Goal: Information Seeking & Learning: Learn about a topic

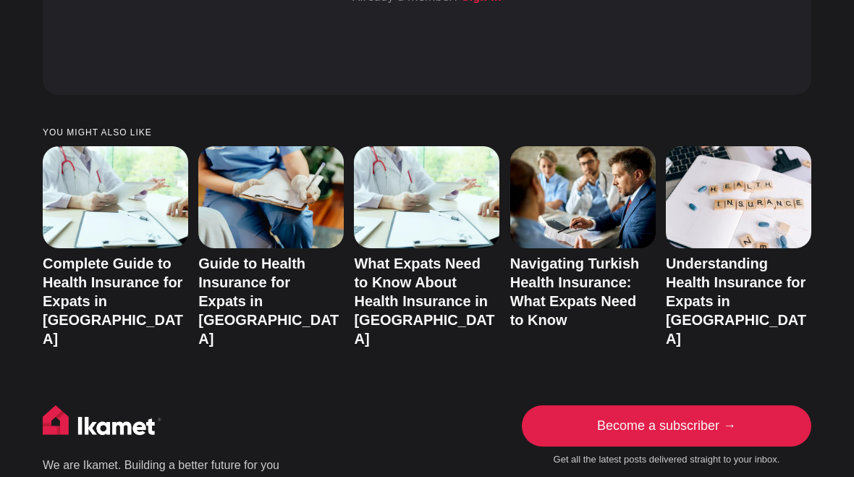
scroll to position [5628, 0]
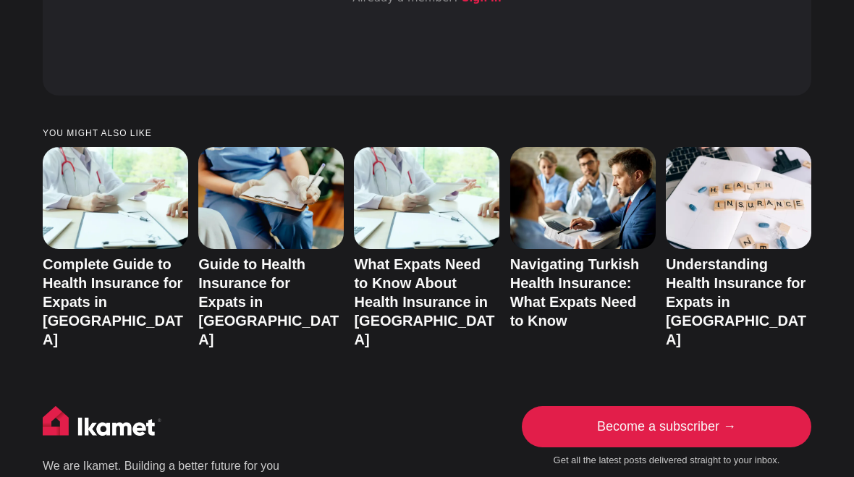
click at [597, 256] on link "Navigating Turkish Health Insurance: What Expats Need to Know" at bounding box center [575, 292] width 130 height 72
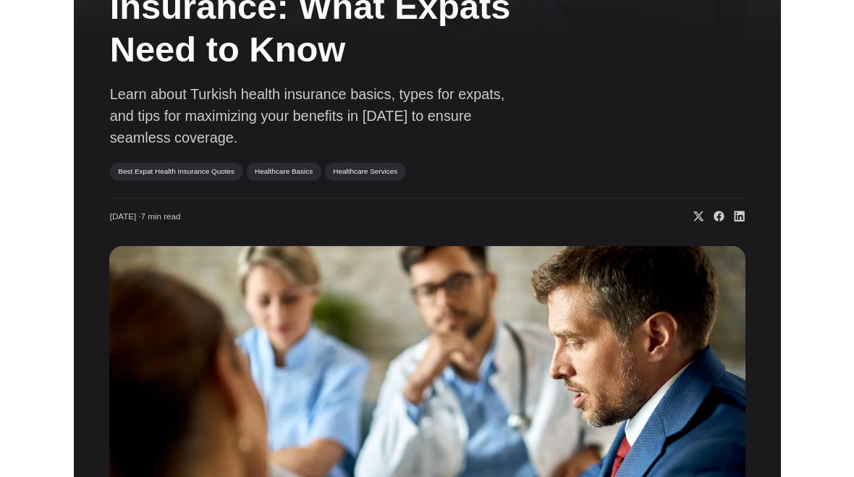
scroll to position [169, 0]
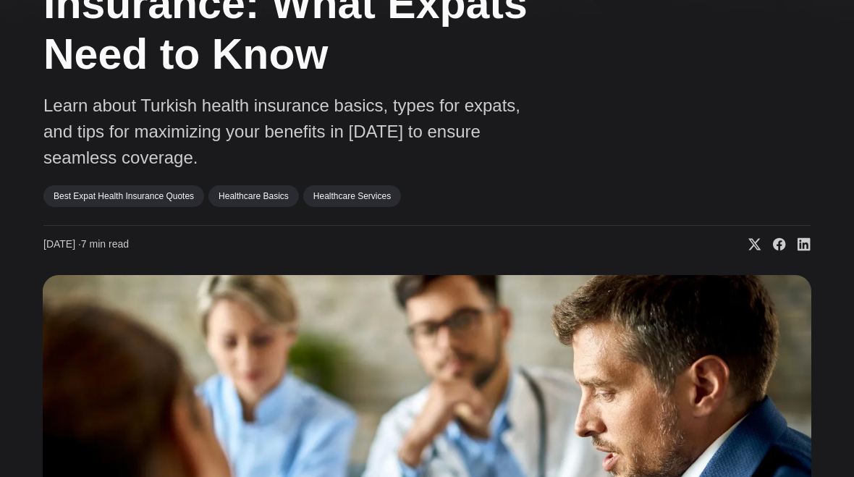
click at [169, 197] on link "Best Expat Health Insurance Quotes" at bounding box center [123, 196] width 161 height 22
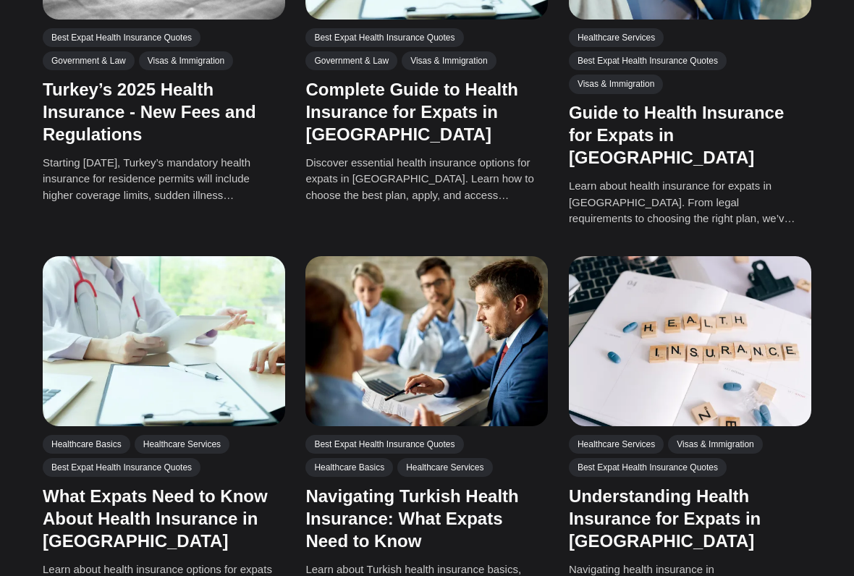
scroll to position [468, 0]
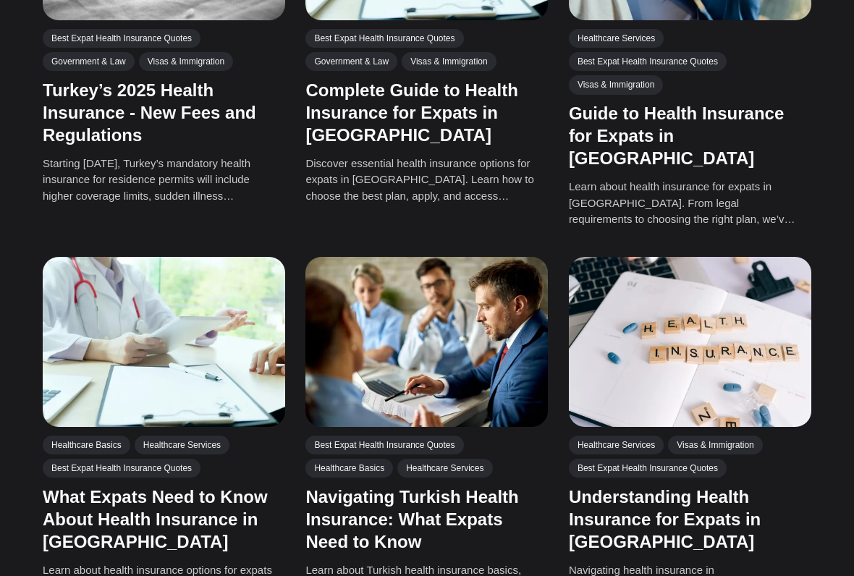
click at [448, 105] on link "Complete Guide to Health Insurance for Expats in [GEOGRAPHIC_DATA]" at bounding box center [412, 112] width 212 height 64
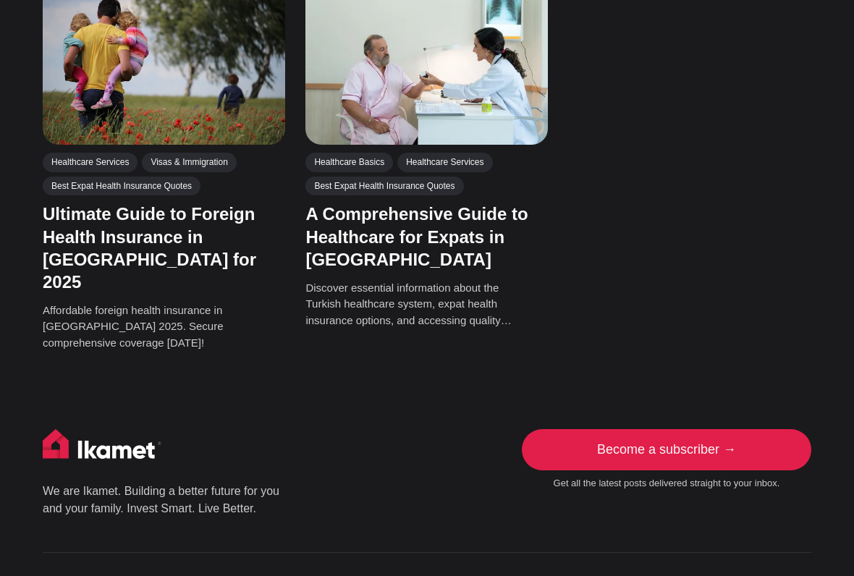
scroll to position [1136, 0]
